Goal: Information Seeking & Learning: Learn about a topic

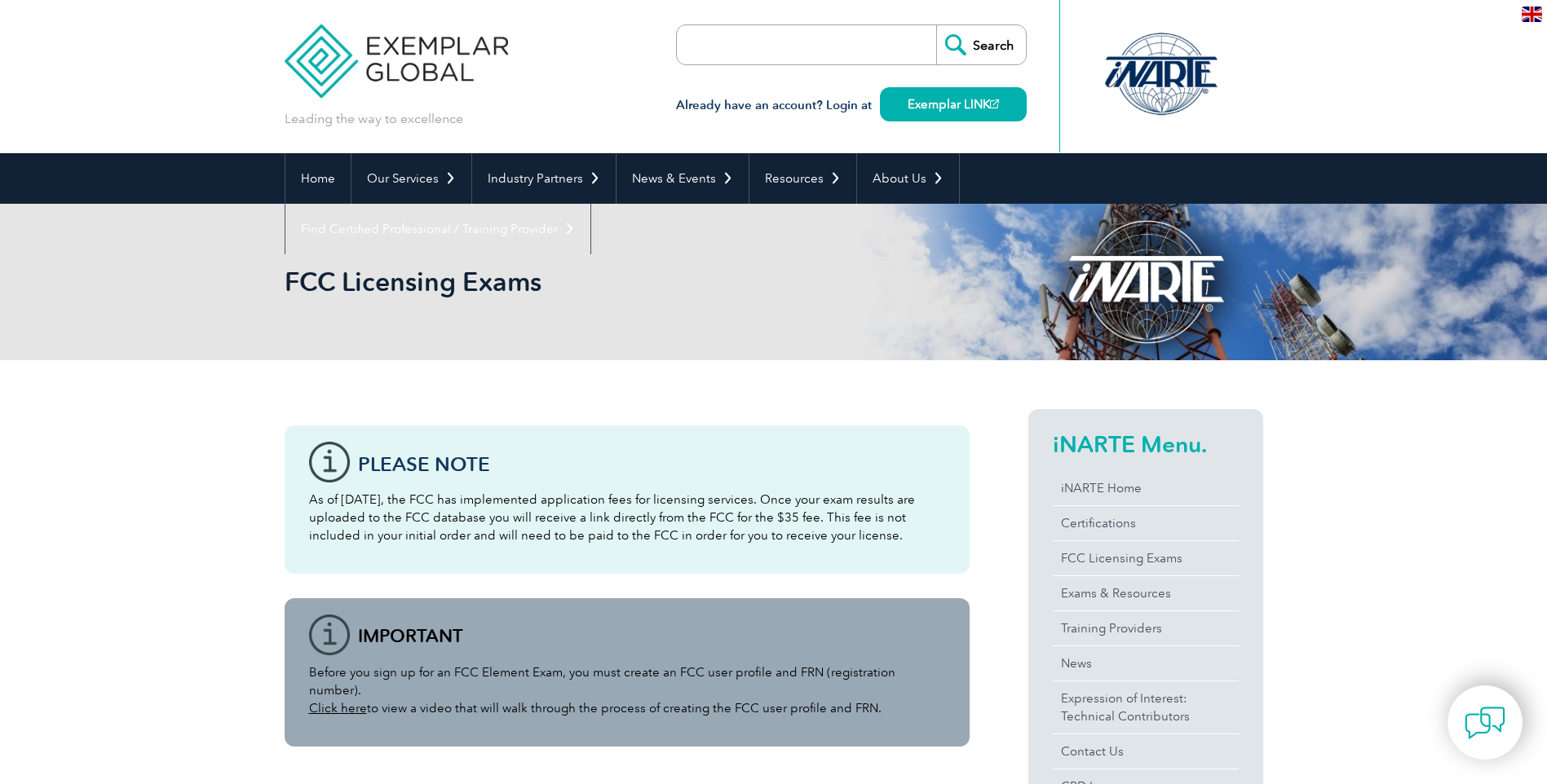
click at [753, 40] on input "search" at bounding box center [770, 45] width 171 height 39
type input "radiotelegraph license"
click at [936, 25] on input "Search" at bounding box center [981, 45] width 90 height 39
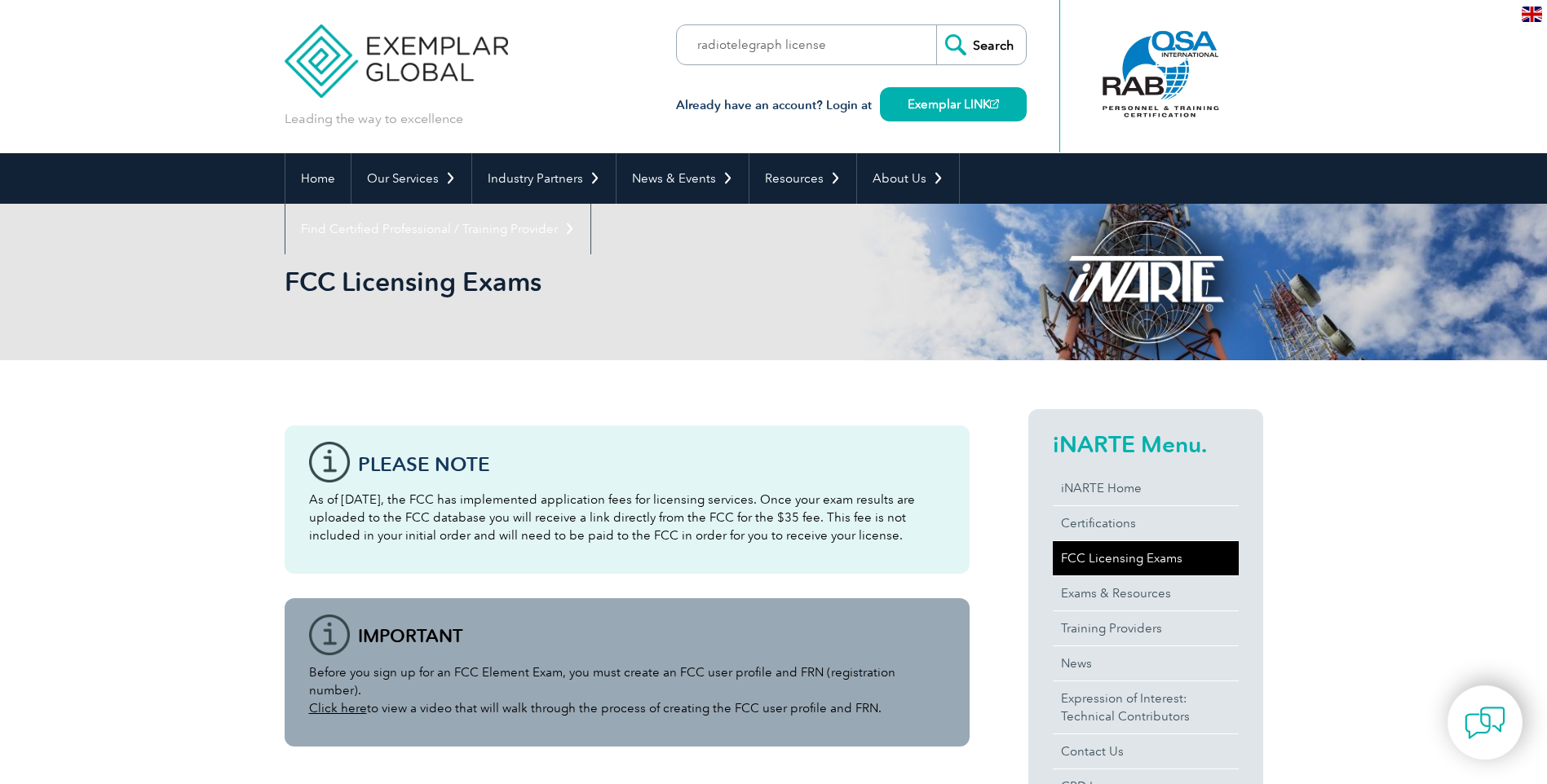
click at [1124, 557] on link "FCC Licensing Exams" at bounding box center [1146, 558] width 186 height 34
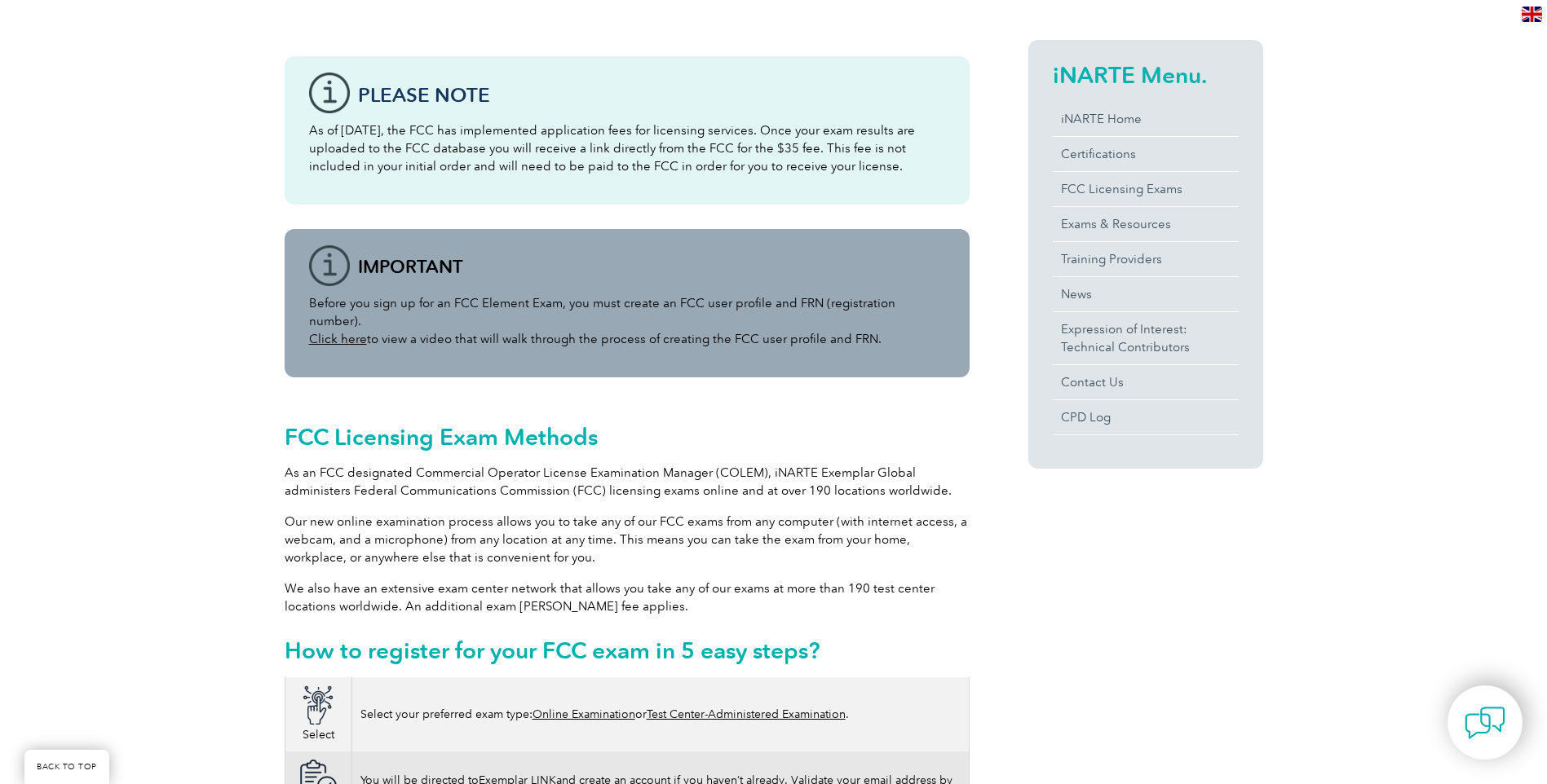
scroll to position [245, 0]
